Goal: Check status: Check status

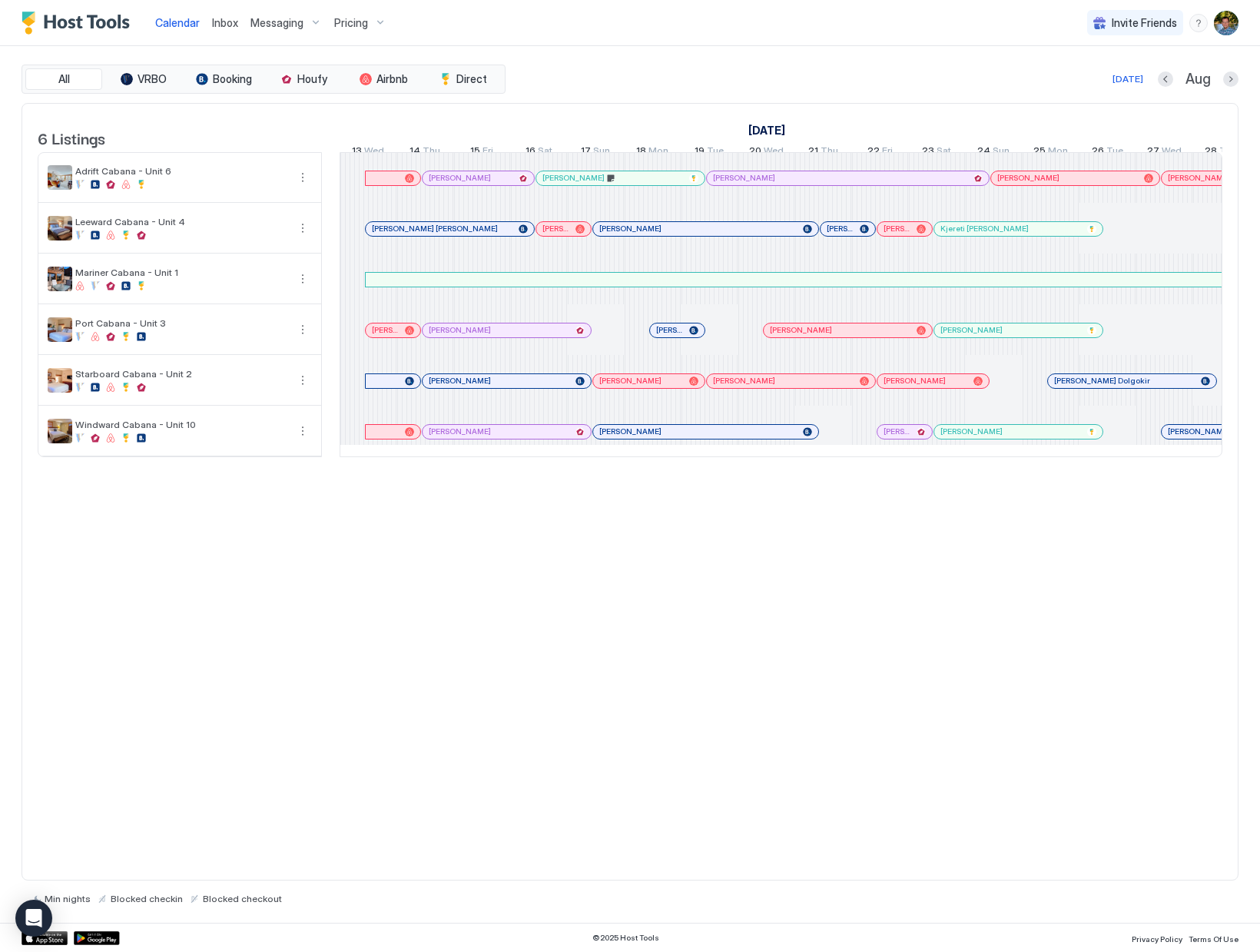
scroll to position [0, 854]
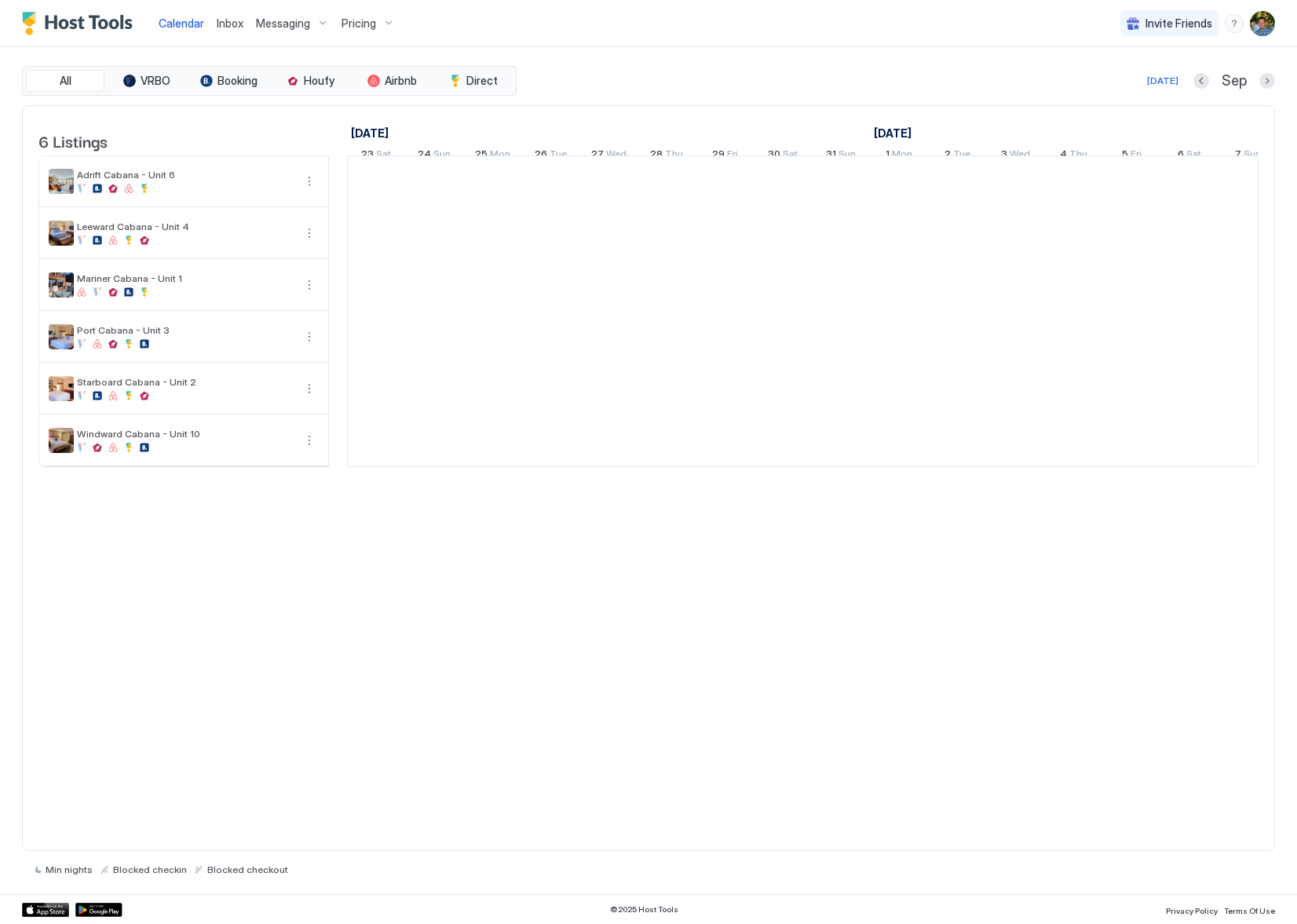
scroll to position [0, 872]
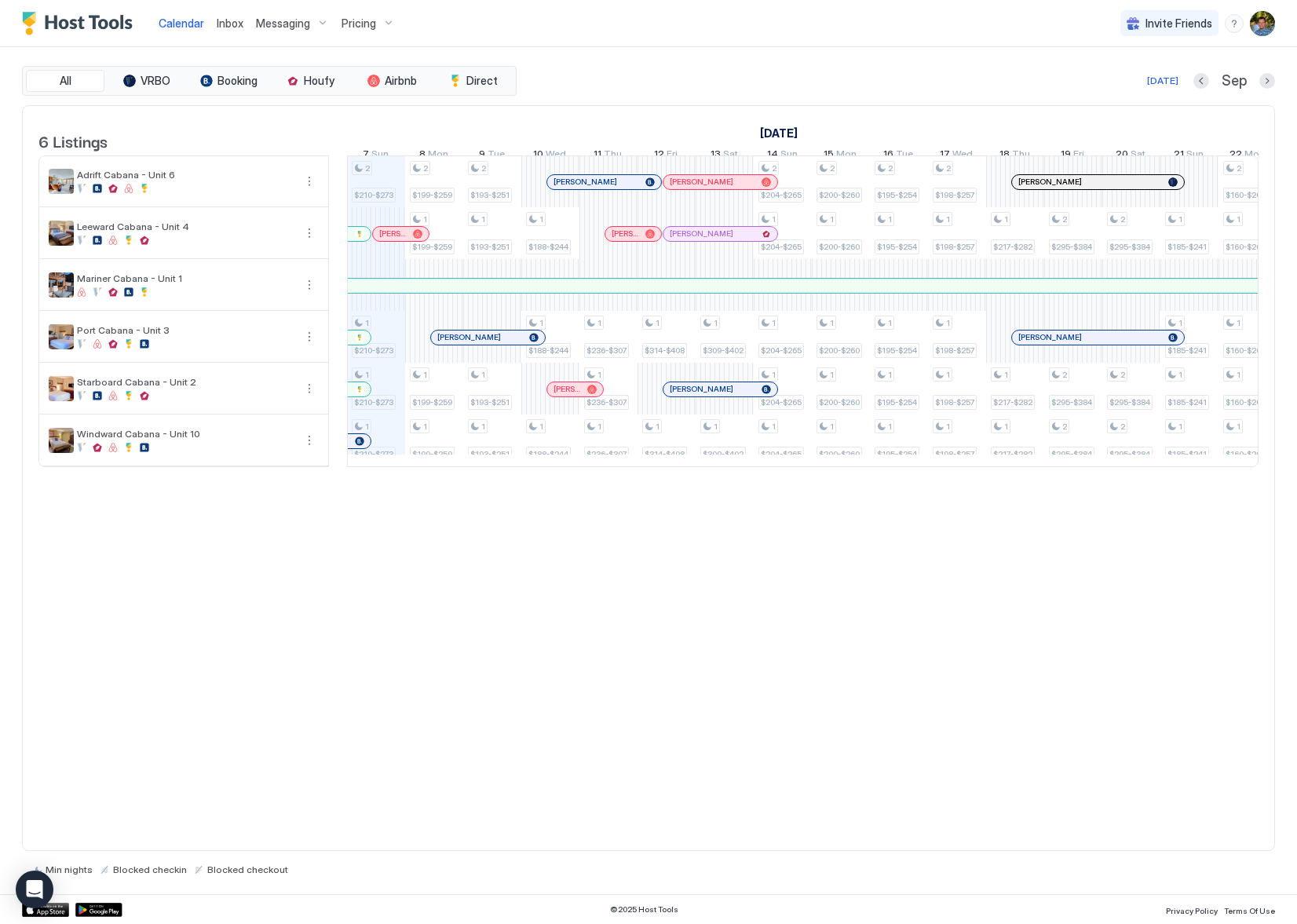
click at [585, 188] on div at bounding box center [585, 182] width 13 height 13
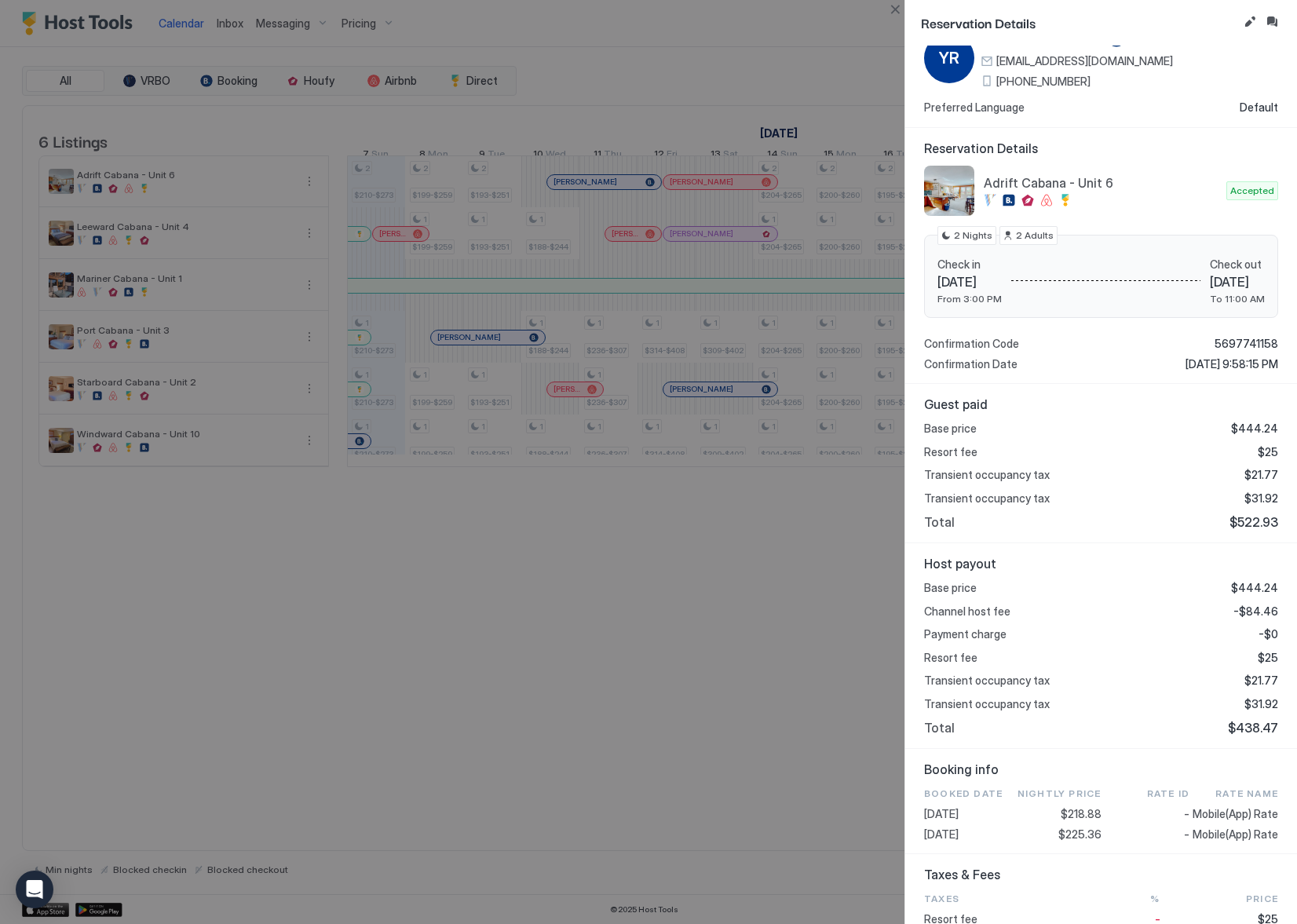
scroll to position [0, 0]
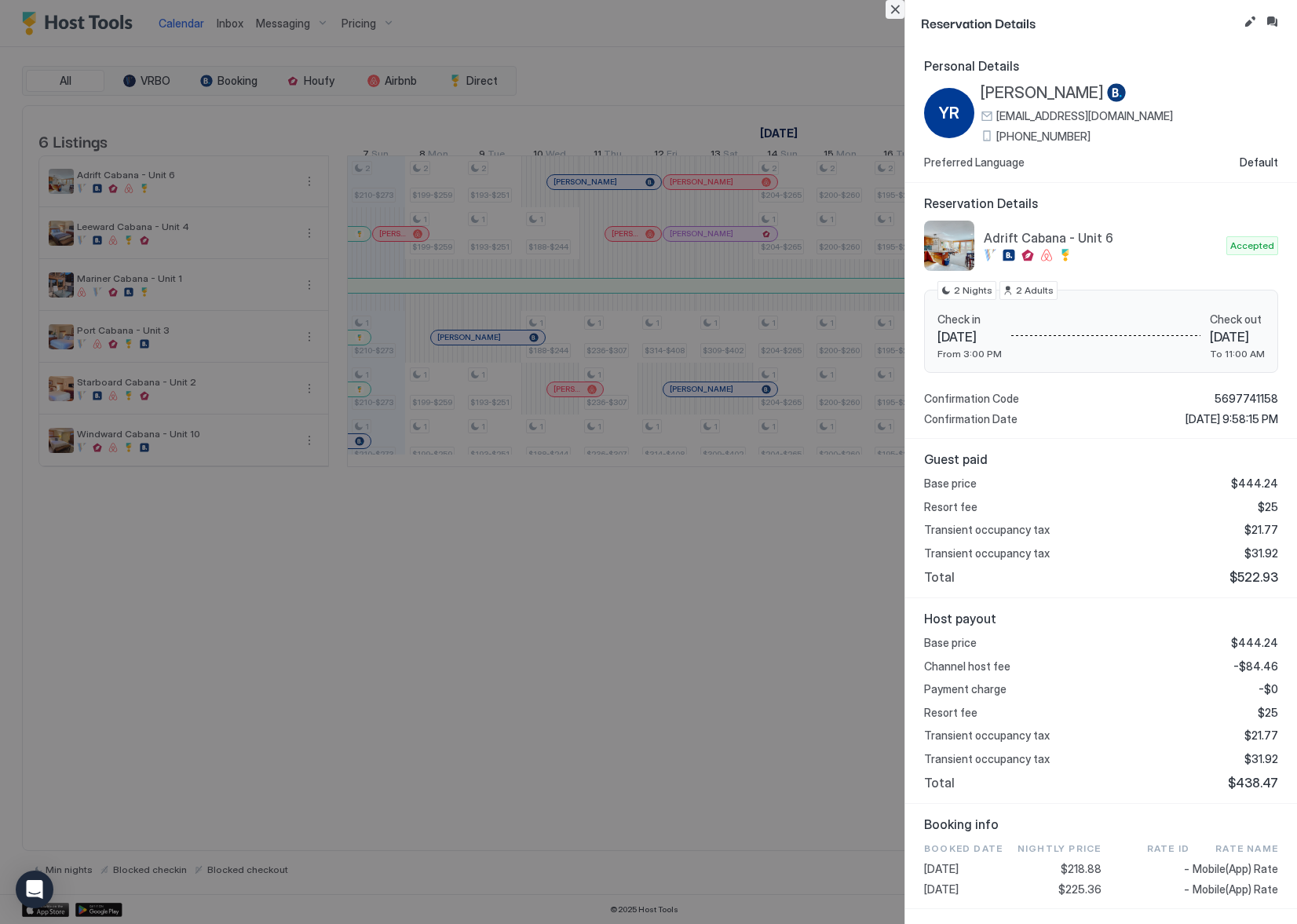
click at [898, 9] on button "Close" at bounding box center [895, 9] width 19 height 19
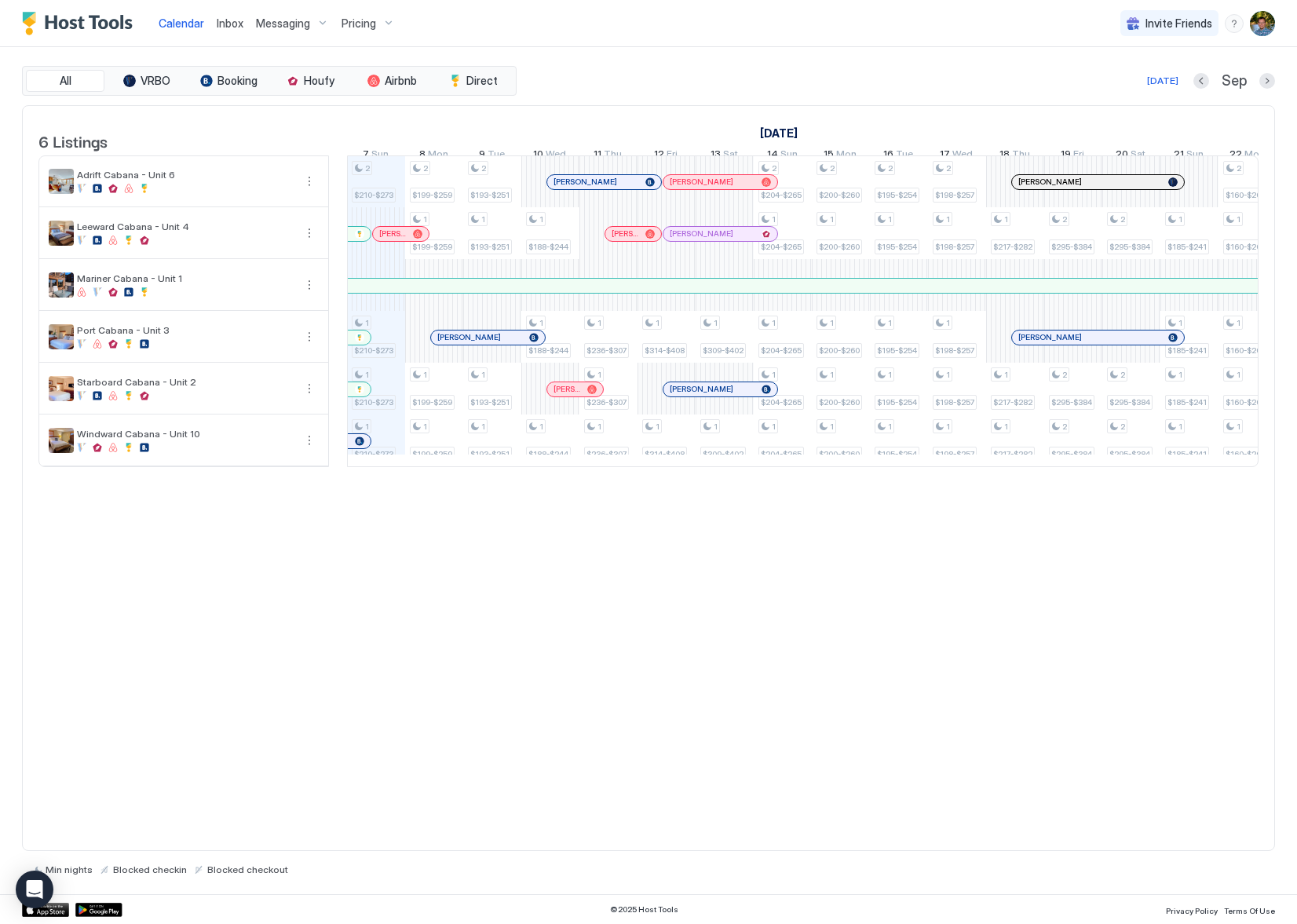
click at [811, 639] on div "6 Listings [DATE] [DATE] [DATE] 23 Sat 24 Sun 25 Mon 26 Tue 27 Wed 28 Thu 29 Fr…" at bounding box center [648, 479] width 1254 height 747
click at [229, 652] on div "6 Listings [DATE] [DATE] [DATE] 23 Sat 24 Sun 25 Mon 26 Tue 27 Wed 28 Thu 29 Fr…" at bounding box center [648, 479] width 1254 height 747
click at [744, 188] on div at bounding box center [744, 182] width 13 height 13
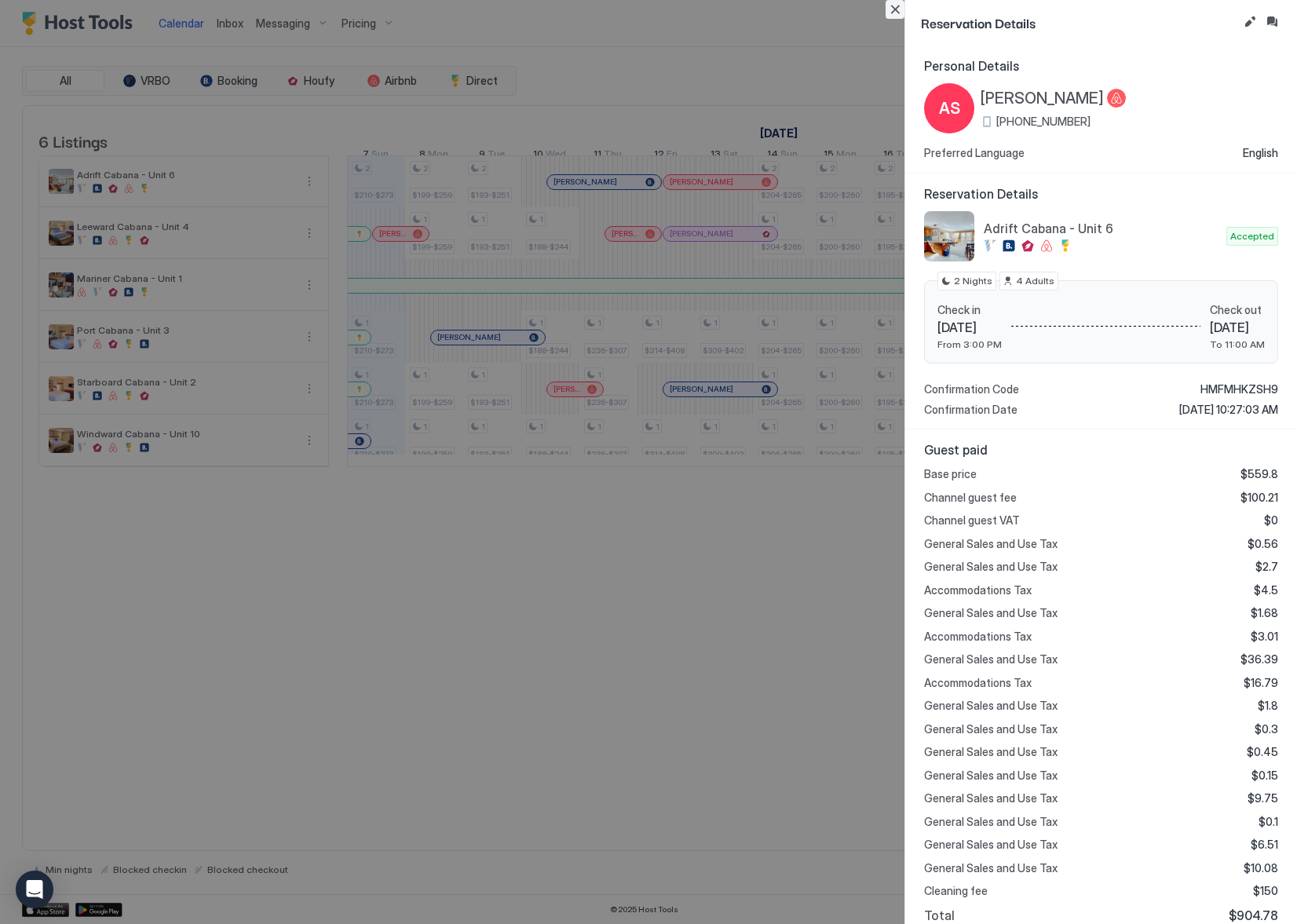
click at [897, 14] on button "Close" at bounding box center [895, 9] width 19 height 19
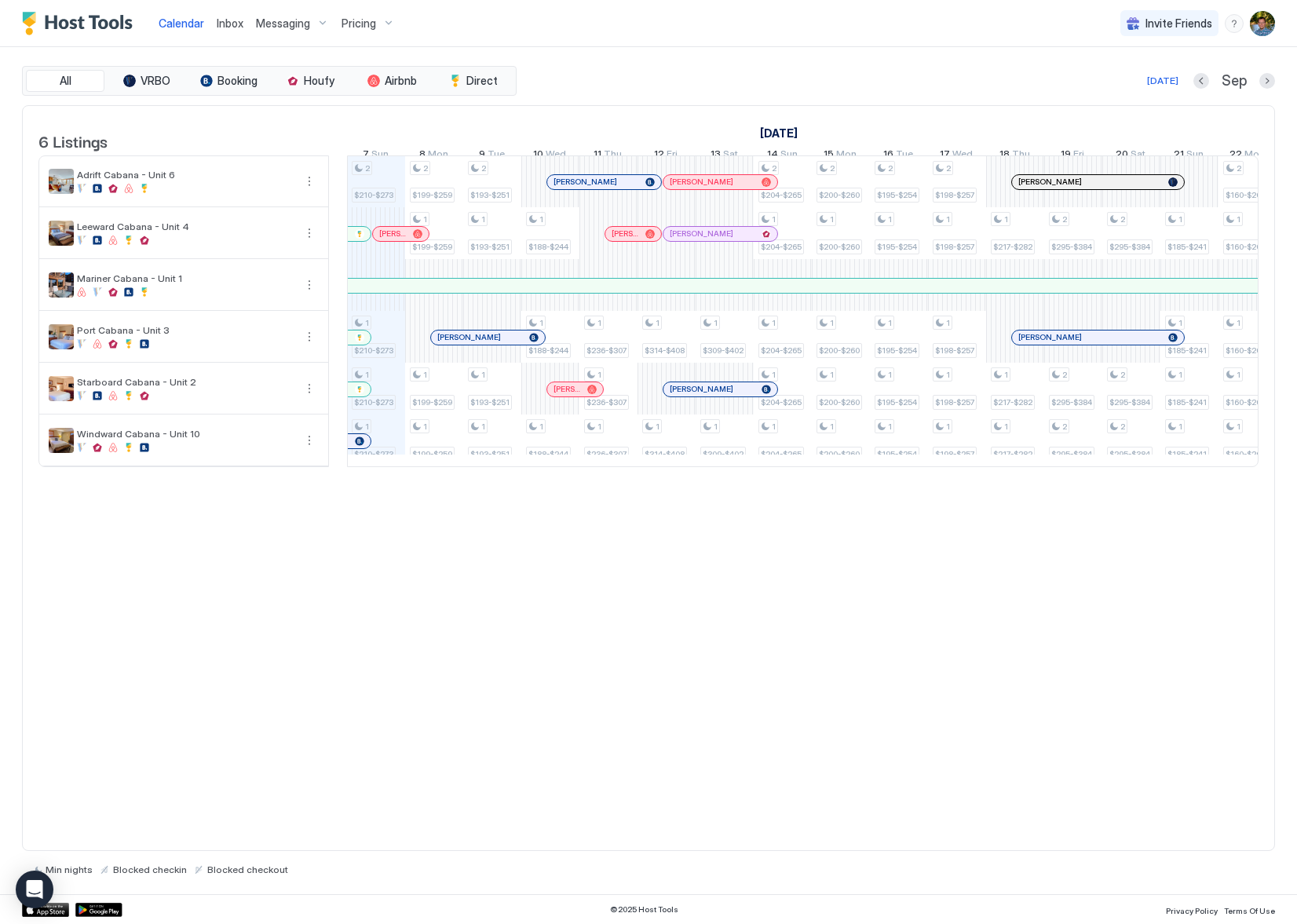
click at [1071, 607] on div "6 Listings [DATE] [DATE] [DATE] 23 Sat 24 Sun 25 Mon 26 Tue 27 Wed 28 Thu 29 Fr…" at bounding box center [648, 479] width 1254 height 747
